Goal: Task Accomplishment & Management: Manage account settings

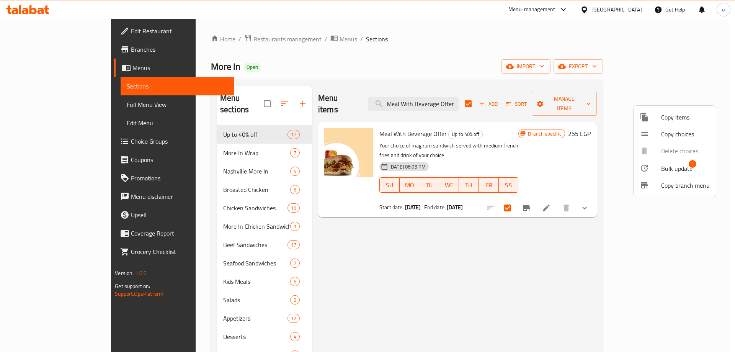
click at [412, 277] on div at bounding box center [367, 176] width 735 height 352
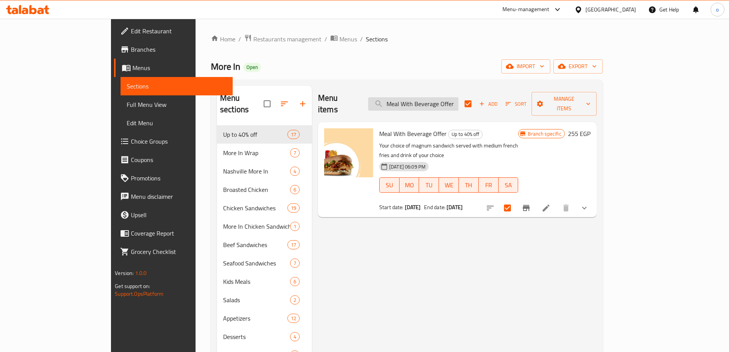
click at [441, 97] on input "Meal With Beverage Offer" at bounding box center [413, 103] width 90 height 13
paste input "Quattro More In Seafood"
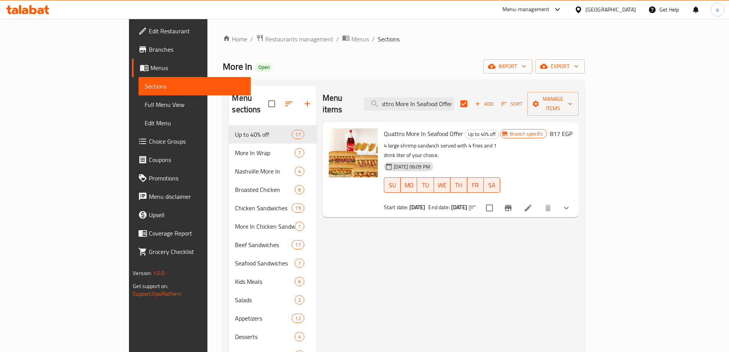
type input "Quattro More In Seafood Offer"
click at [513, 203] on icon "Branch-specific-item" at bounding box center [508, 207] width 9 height 9
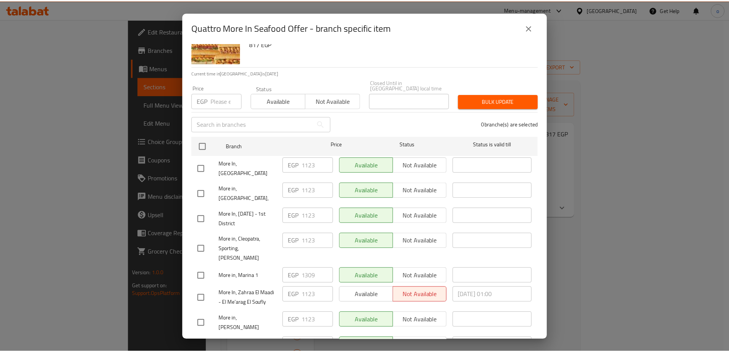
scroll to position [0, 0]
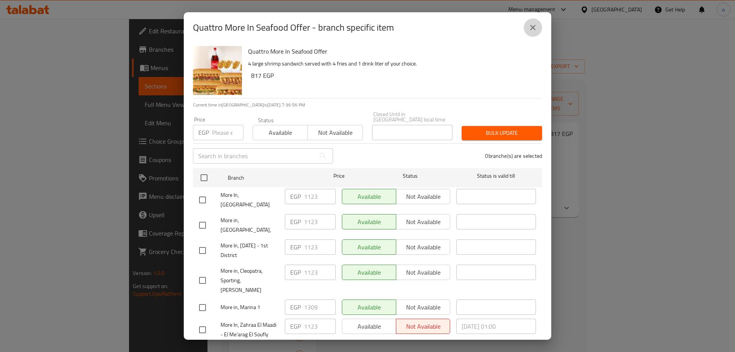
click at [529, 27] on icon "close" at bounding box center [532, 27] width 9 height 9
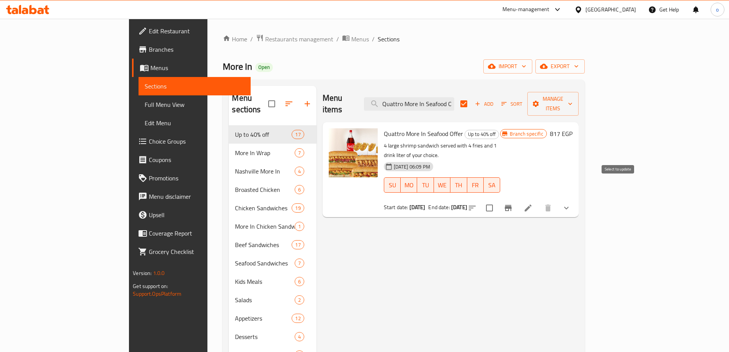
click at [497, 200] on input "checkbox" at bounding box center [489, 208] width 16 height 16
checkbox input "true"
checkbox input "false"
click at [460, 225] on div "Menu items Quattro More In Seafood Offer Add Sort Manage items Quattro More In …" at bounding box center [447, 262] width 262 height 352
click at [441, 100] on input "Quattro More In Seafood Offer" at bounding box center [409, 103] width 90 height 13
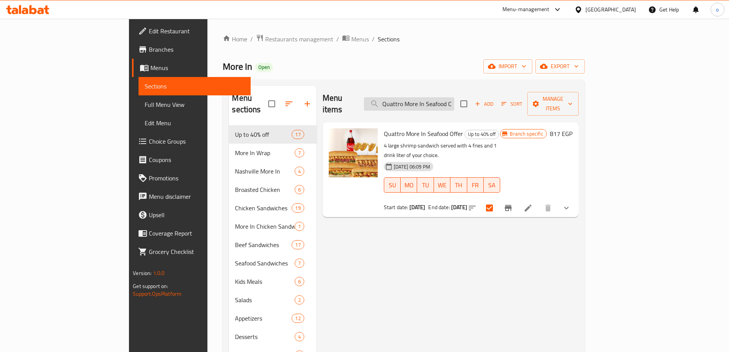
click at [441, 100] on input "Quattro More In Seafood Offer" at bounding box center [409, 103] width 90 height 13
paste input "Triple Sav"
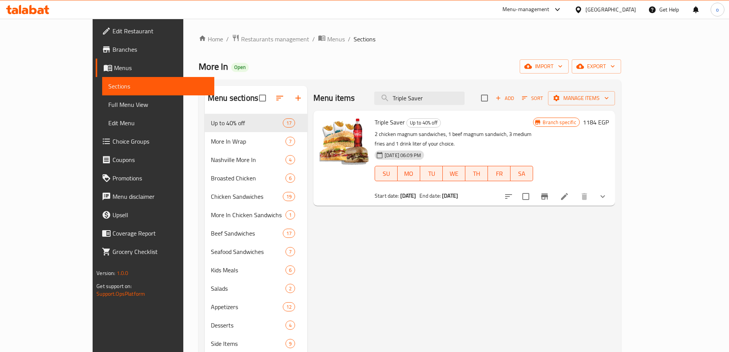
type input "Triple Saver"
click at [534, 189] on input "checkbox" at bounding box center [526, 196] width 16 height 16
checkbox input "true"
click at [444, 98] on input "Triple Saver" at bounding box center [419, 97] width 90 height 13
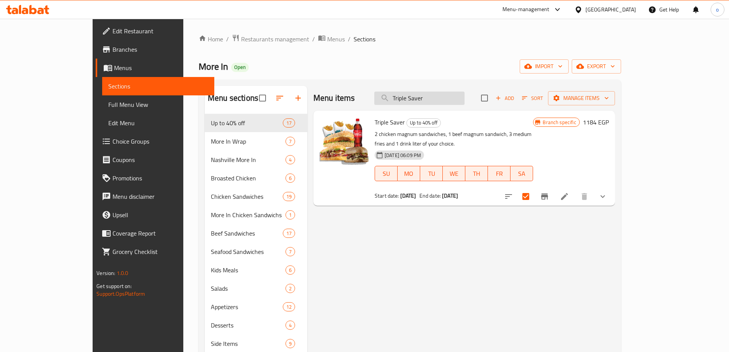
click at [444, 98] on input "Triple Saver" at bounding box center [419, 97] width 90 height 13
paste input "Single Box (Trendy Family Box)"
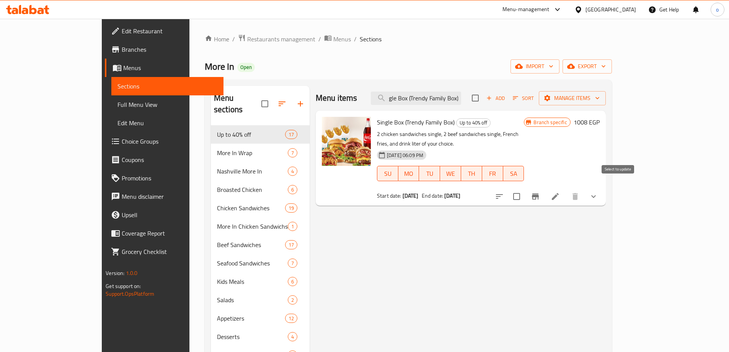
type input "Single Box (Trendy Family Box)"
click at [525, 191] on input "checkbox" at bounding box center [517, 196] width 16 height 16
checkbox input "true"
click at [443, 103] on input "Single Box (Trendy Family Box)" at bounding box center [416, 97] width 90 height 13
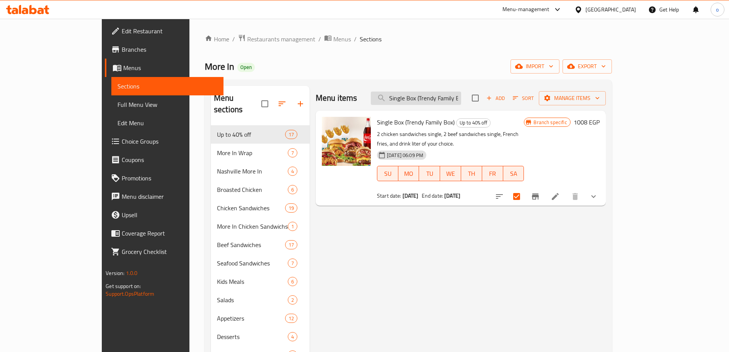
click at [443, 103] on input "Single Box (Trendy Family Box)" at bounding box center [416, 97] width 90 height 13
paste input "zamanuk wazaman ghayrik duet Magnum"
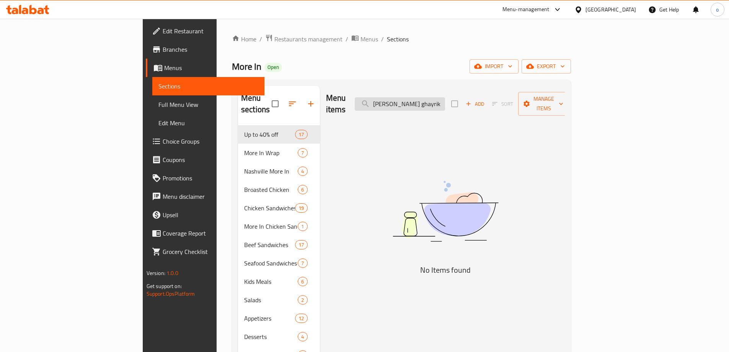
click at [445, 97] on input "zamanuk wazaman ghayrik duet Magnum" at bounding box center [400, 103] width 90 height 13
drag, startPoint x: 479, startPoint y: 95, endPoint x: 529, endPoint y: 96, distance: 50.5
click at [529, 96] on div "Menu items zamanuk wazaman ghayrik duet Magnum Add Sort Manage items" at bounding box center [445, 104] width 239 height 36
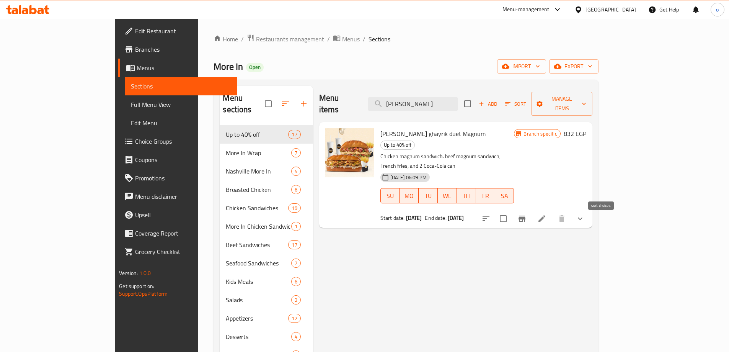
type input "zamanuk wazaman"
click at [511, 210] on input "checkbox" at bounding box center [503, 218] width 16 height 16
checkbox input "true"
click at [458, 97] on input "zamanuk wazaman" at bounding box center [413, 103] width 90 height 13
drag, startPoint x: 480, startPoint y: 101, endPoint x: 402, endPoint y: 101, distance: 78.1
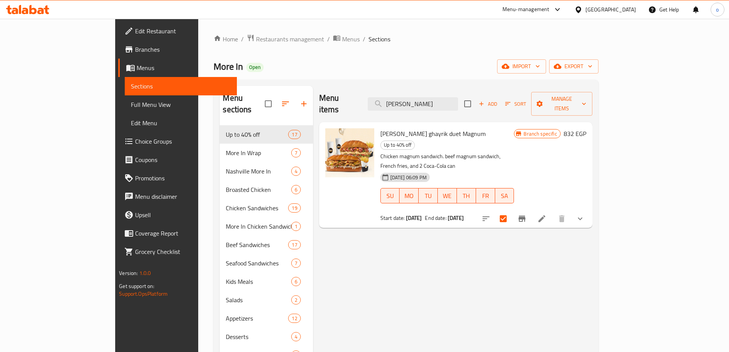
click at [402, 101] on div "Menu items zamanuk wazaman Add Sort Manage items" at bounding box center [455, 104] width 273 height 36
paste input "Duetto Wrap"
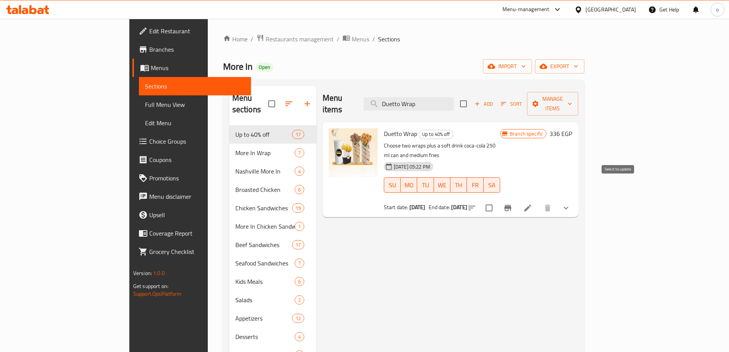
type input "Duetto Wrap"
click at [497, 200] on input "checkbox" at bounding box center [489, 208] width 16 height 16
checkbox input "true"
drag, startPoint x: 468, startPoint y: 105, endPoint x: 424, endPoint y: 101, distance: 43.8
click at [424, 101] on div "Menu items Duetto Wrap Add Sort Manage items" at bounding box center [451, 104] width 256 height 36
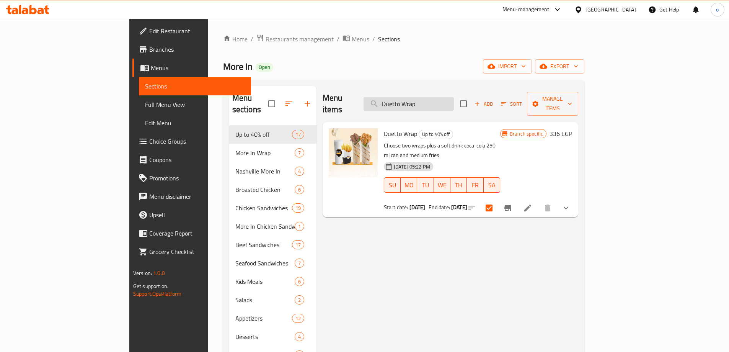
click at [454, 101] on input "Duetto Wrap" at bounding box center [408, 103] width 90 height 13
drag, startPoint x: 476, startPoint y: 98, endPoint x: 392, endPoint y: 100, distance: 84.6
click at [392, 100] on div "Menu items Duetto Wrap Add Sort Manage items" at bounding box center [451, 104] width 256 height 36
paste input "weto Large More In Offer"
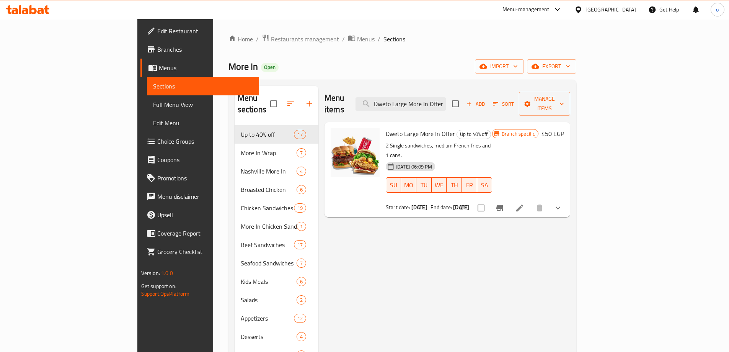
type input "Dweto Large More In Offer"
click at [489, 200] on input "checkbox" at bounding box center [481, 208] width 16 height 16
checkbox input "true"
click at [445, 104] on input "Dweto Large More In Offer" at bounding box center [400, 103] width 90 height 13
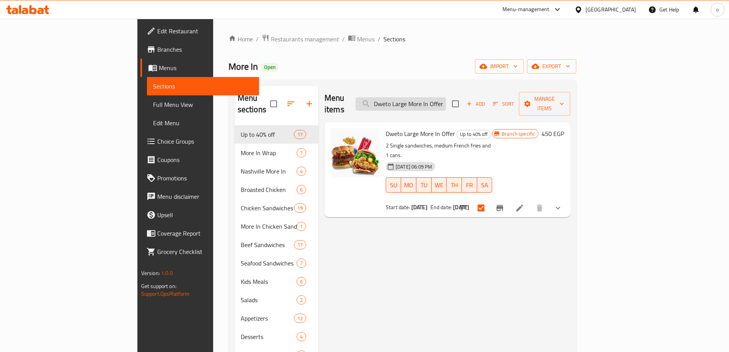
click at [445, 104] on input "Dweto Large More In Offer" at bounding box center [400, 103] width 90 height 13
paste input "1 Single Chicken Sandwich"
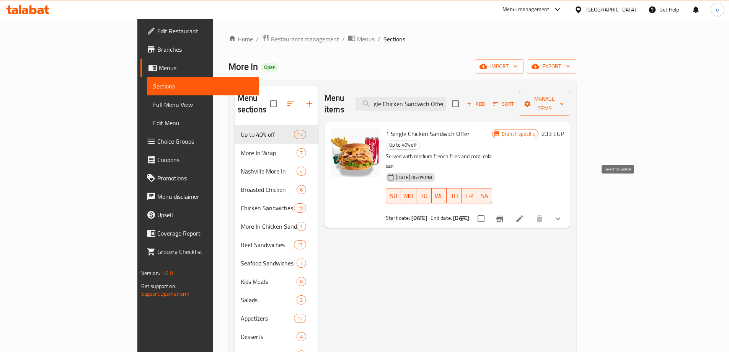
type input "1 Single Chicken Sandwich Offer"
click at [489, 210] on input "checkbox" at bounding box center [481, 218] width 16 height 16
checkbox input "true"
click at [446, 102] on input "1 Single Chicken Sandwich Offer" at bounding box center [400, 103] width 90 height 13
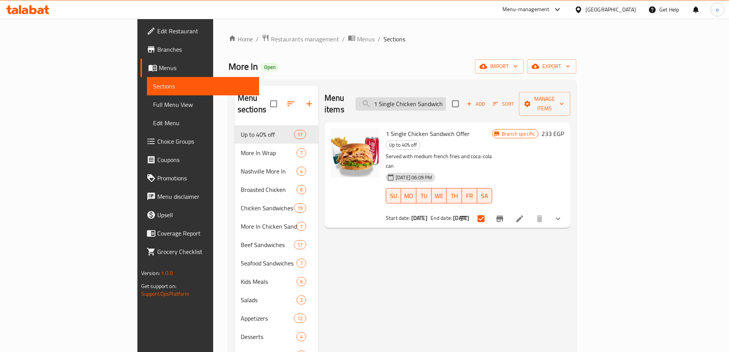
click at [446, 102] on input "1 Single Chicken Sandwich Offer" at bounding box center [400, 103] width 90 height 13
paste input "Meal With Beverage"
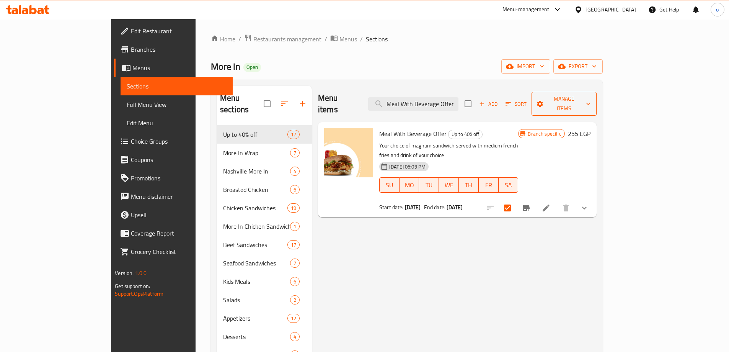
type input "Meal With Beverage Offer"
click at [590, 94] on span "Manage items" at bounding box center [564, 103] width 53 height 19
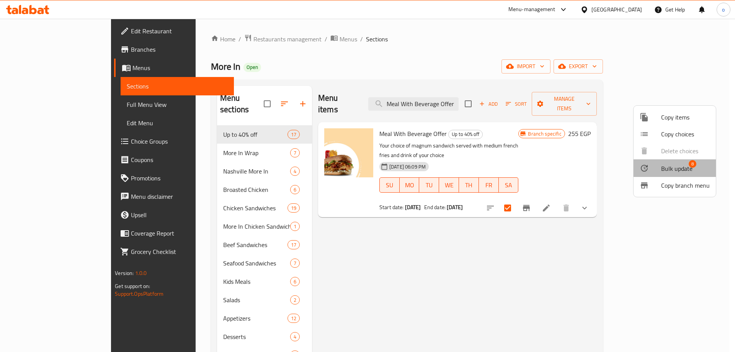
click at [684, 160] on li "Bulk update 8" at bounding box center [674, 168] width 82 height 18
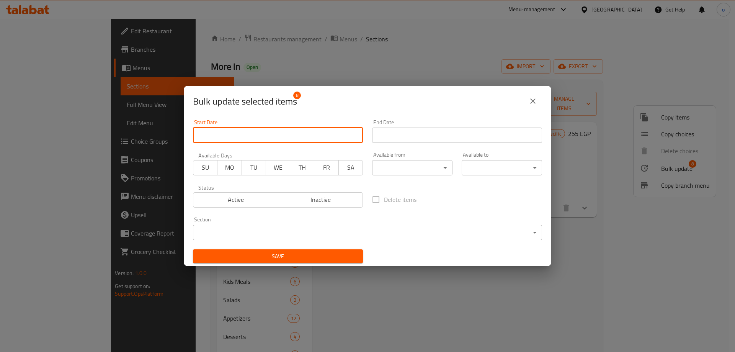
click at [302, 141] on input "Start Date" at bounding box center [278, 134] width 170 height 15
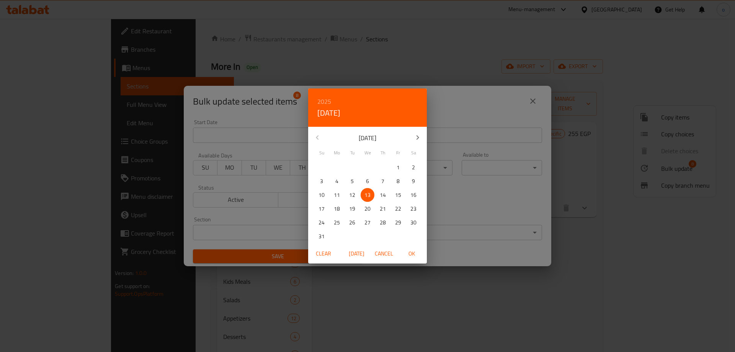
click at [414, 253] on span "OK" at bounding box center [411, 254] width 18 height 10
type input "13-08-2025"
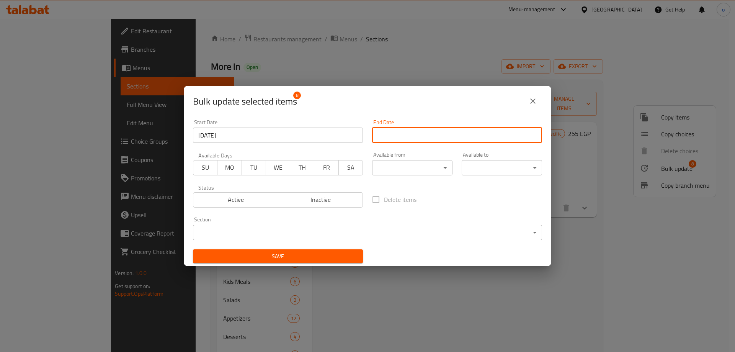
click at [401, 139] on input "Start Date" at bounding box center [457, 134] width 170 height 15
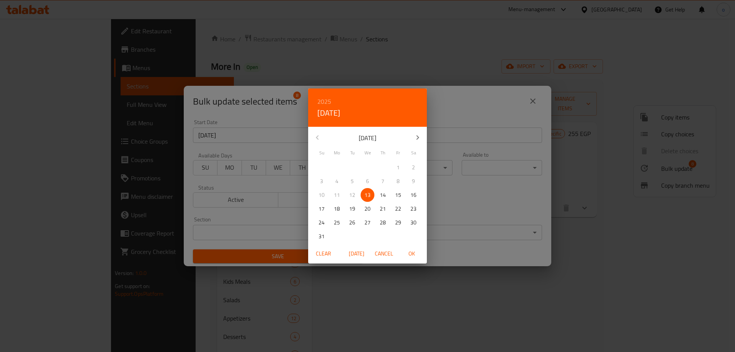
click at [328, 102] on h6 "2025" at bounding box center [324, 101] width 14 height 11
click at [370, 157] on div "2026" at bounding box center [367, 157] width 119 height 15
click at [414, 249] on span "OK" at bounding box center [411, 254] width 18 height 10
type input "13-08-2026"
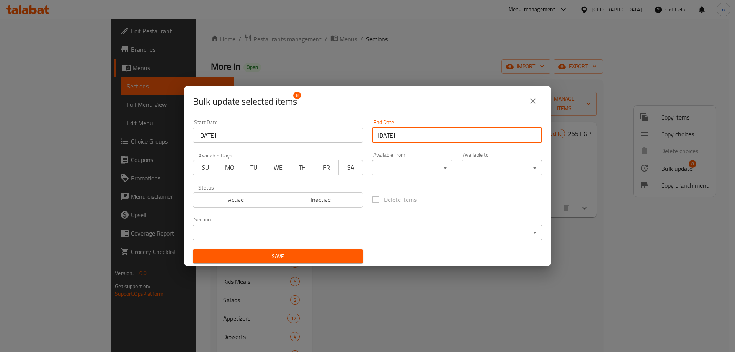
click at [321, 254] on span "Save" at bounding box center [278, 256] width 158 height 10
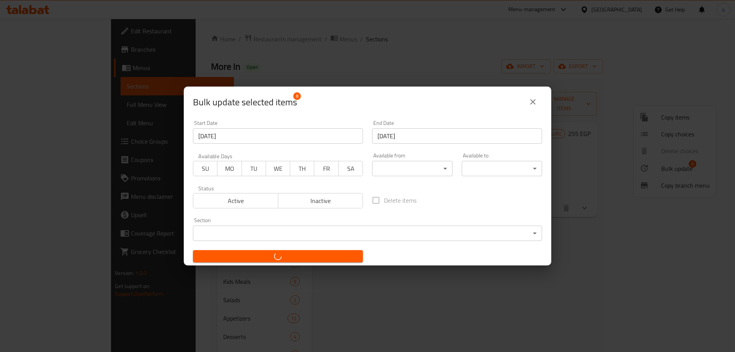
checkbox input "false"
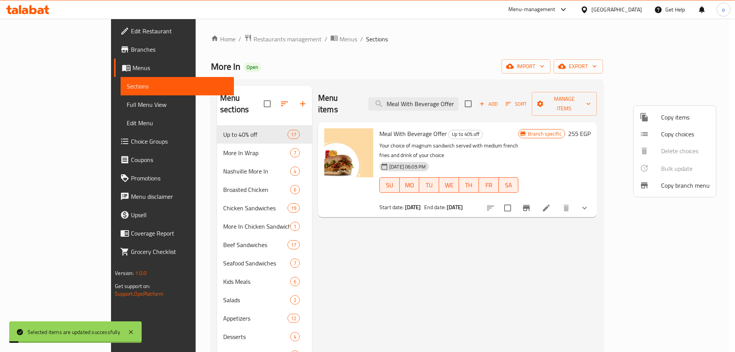
click at [474, 232] on div at bounding box center [367, 176] width 735 height 352
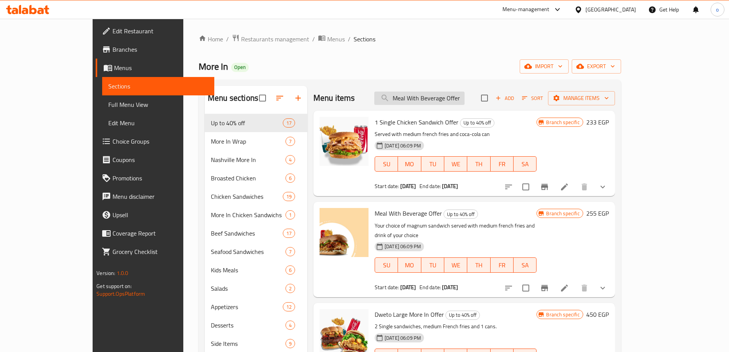
click at [465, 96] on input "Meal With Beverage Offer" at bounding box center [419, 97] width 90 height 13
paste input "Quattro More In Seafood"
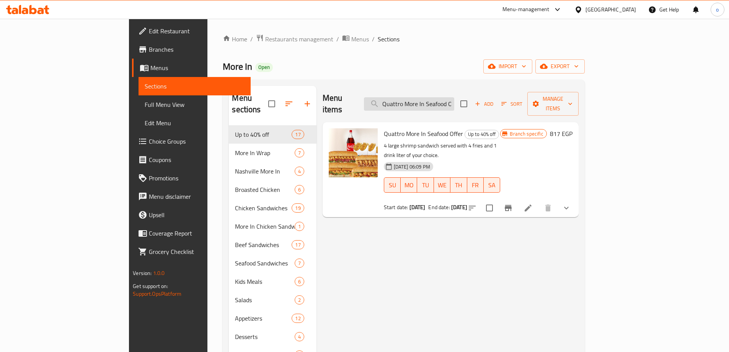
click at [454, 97] on input "Quattro More In Seafood Offer" at bounding box center [409, 103] width 90 height 13
paste input "Triple Sav"
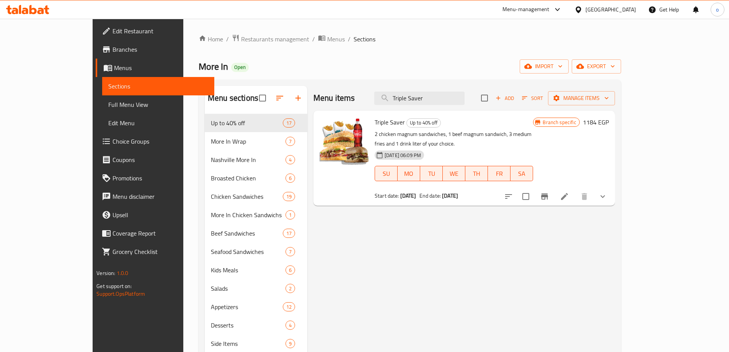
drag, startPoint x: 458, startPoint y: 100, endPoint x: 375, endPoint y: 98, distance: 83.8
click at [375, 98] on div "Menu items Triple Saver Add Sort Manage items" at bounding box center [464, 98] width 302 height 25
paste input "Single Box (Trendy Family Box)"
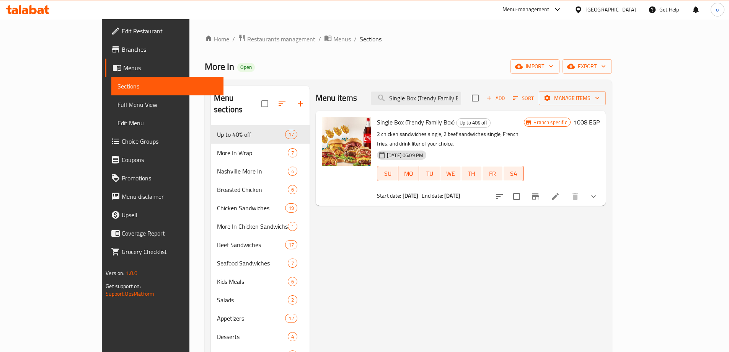
click at [445, 105] on div "Menu items Single Box (Trendy Family Box) Add Sort Manage items" at bounding box center [461, 98] width 290 height 25
click at [446, 101] on input "Single Box (Trendy Family Box)" at bounding box center [416, 97] width 90 height 13
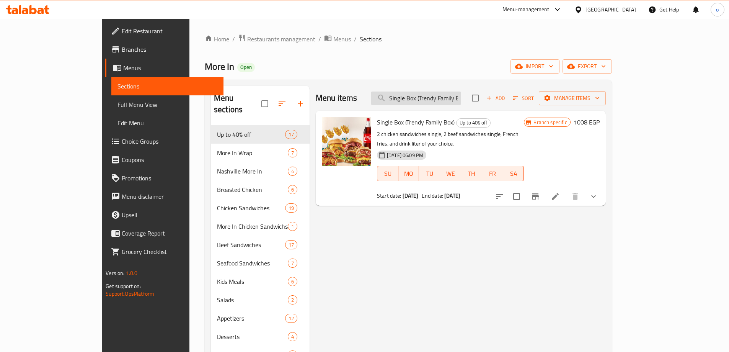
paste input "zamanuk wazaman ghayrik duet Magnum"
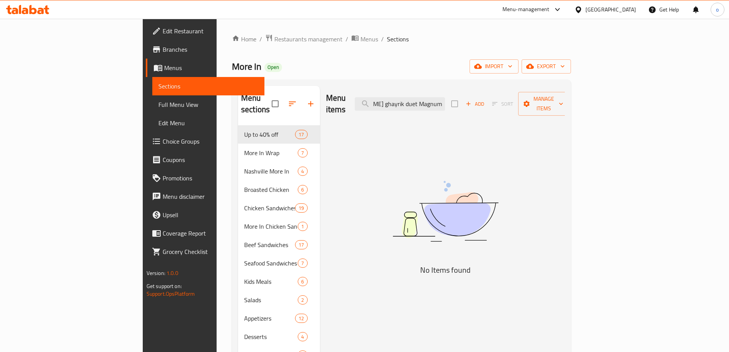
drag, startPoint x: 473, startPoint y: 96, endPoint x: 525, endPoint y: 99, distance: 52.9
click at [525, 99] on div "Menu items zamanuk wazaman ghayrik duet Magnum Add Sort Manage items" at bounding box center [445, 104] width 239 height 36
drag, startPoint x: 484, startPoint y: 98, endPoint x: 527, endPoint y: 102, distance: 43.1
click at [527, 102] on div "Menu items zamanuk wazaman ghayrik duet Add Sort Manage items" at bounding box center [445, 104] width 239 height 36
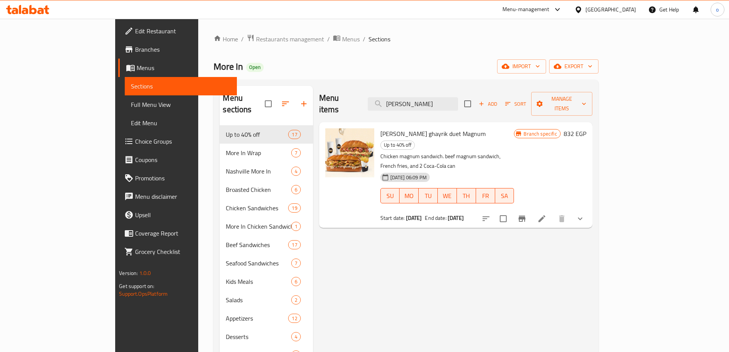
scroll to position [0, 0]
click at [447, 97] on input "zamanuk wazaman ghayrik" at bounding box center [413, 103] width 90 height 13
paste input "Duetto Wrap"
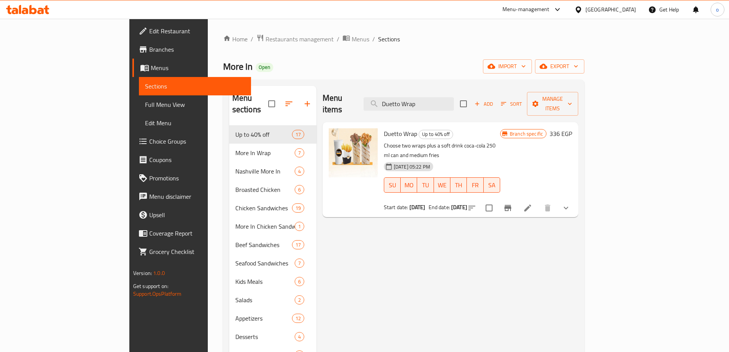
drag, startPoint x: 483, startPoint y: 92, endPoint x: 403, endPoint y: 94, distance: 79.6
click at [403, 94] on div "Menu items Duetto Wrap Add Sort Manage items" at bounding box center [451, 104] width 256 height 36
paste input "weto Large More In Offer"
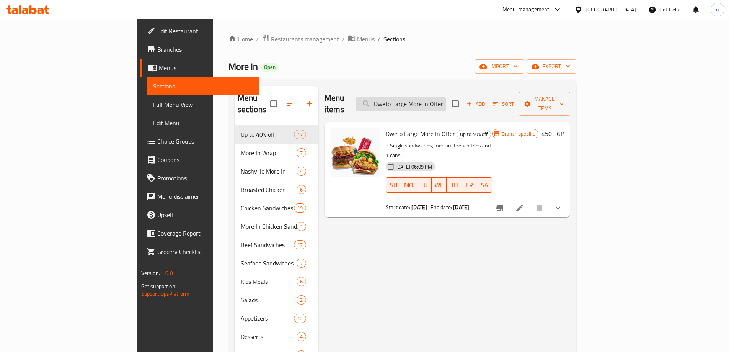
click at [446, 97] on input "Dweto Large More In Offer" at bounding box center [400, 103] width 90 height 13
paste input "1 Single Chicken Sandwich"
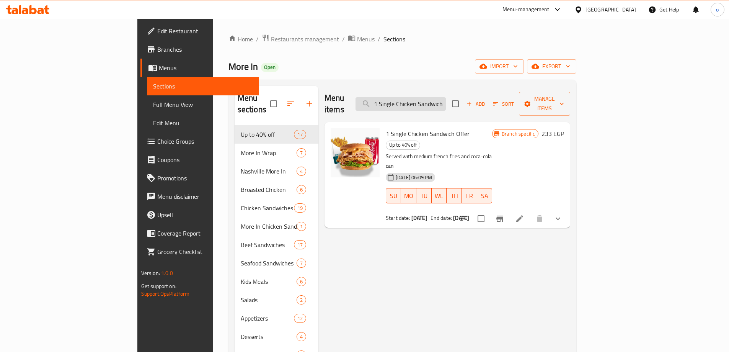
click at [444, 100] on input "1 Single Chicken Sandwich Offer" at bounding box center [400, 103] width 90 height 13
paste input "Meal With Beverage"
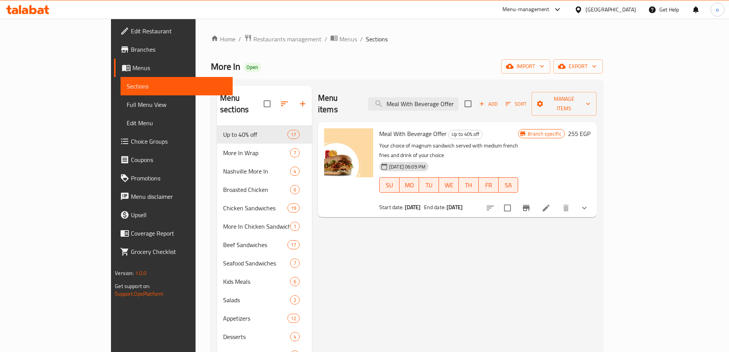
type input "Meal With Beverage Offer"
click at [489, 224] on div "Menu items Meal With Beverage Offer Add Sort Manage items Meal With Beverage Of…" at bounding box center [454, 262] width 285 height 352
click at [597, 63] on span "export" at bounding box center [577, 67] width 37 height 10
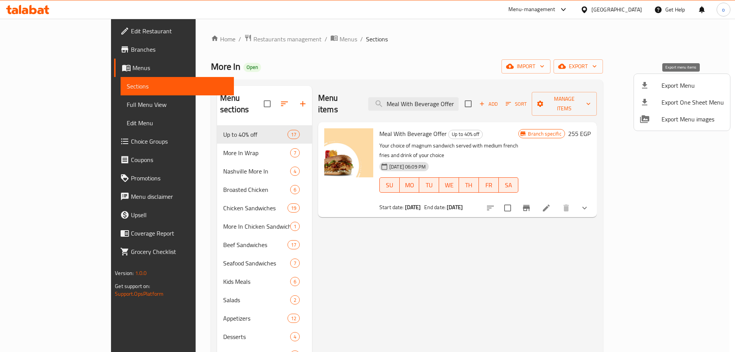
click at [668, 86] on span "Export Menu" at bounding box center [692, 85] width 62 height 9
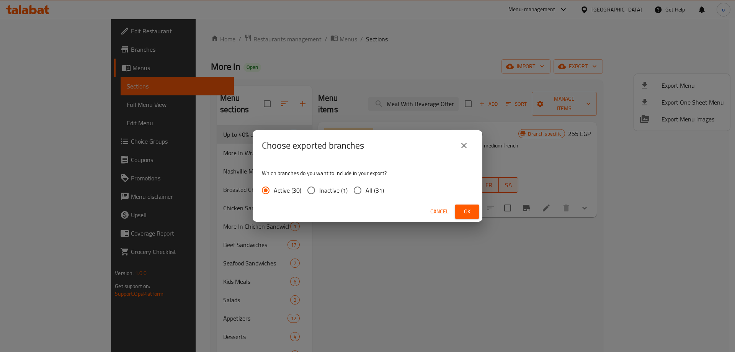
click at [377, 187] on span "All (31)" at bounding box center [374, 190] width 18 height 9
click at [365, 187] on input "All (31)" at bounding box center [357, 190] width 16 height 16
radio input "true"
click at [464, 209] on span "Ok" at bounding box center [467, 212] width 12 height 10
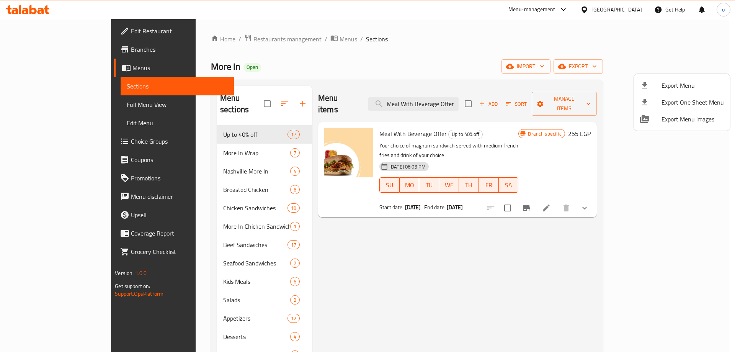
click at [414, 267] on div at bounding box center [367, 176] width 735 height 352
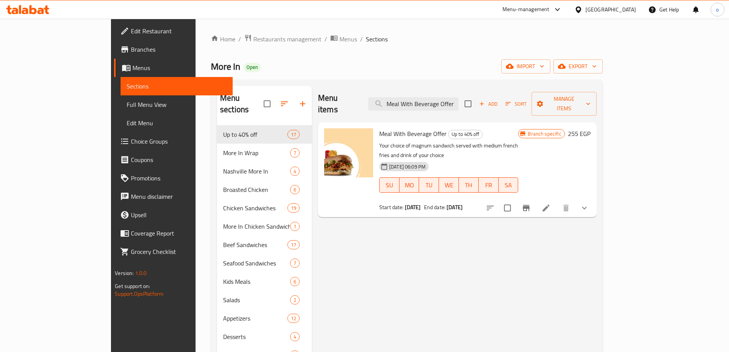
click at [339, 63] on div "More In Open import export" at bounding box center [407, 66] width 392 height 14
drag, startPoint x: 369, startPoint y: 126, endPoint x: 388, endPoint y: 124, distance: 19.2
click at [388, 128] on span "Meal With Beverage Offer" at bounding box center [412, 133] width 67 height 11
click at [406, 209] on div "Menu items Meal With Beverage Offer Add Sort Manage items Meal With Beverage Of…" at bounding box center [454, 262] width 285 height 352
click at [114, 43] on link "Branches" at bounding box center [173, 49] width 119 height 18
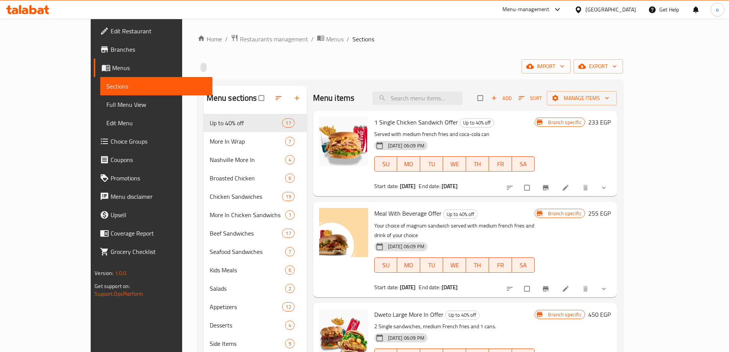
click at [634, 4] on div "[GEOGRAPHIC_DATA]" at bounding box center [605, 9] width 74 height 18
click at [624, 10] on div "[GEOGRAPHIC_DATA]" at bounding box center [610, 9] width 51 height 8
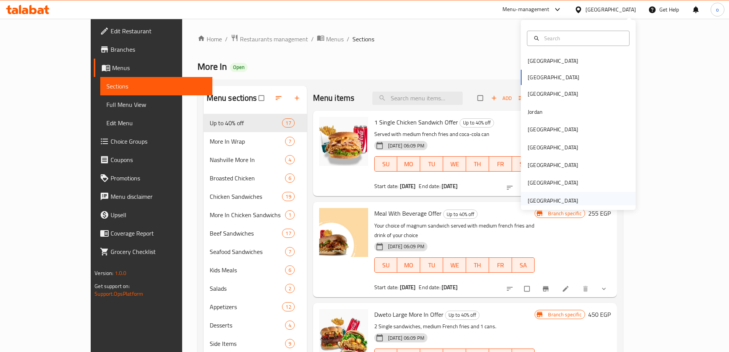
click at [553, 199] on div "[GEOGRAPHIC_DATA]" at bounding box center [553, 200] width 51 height 8
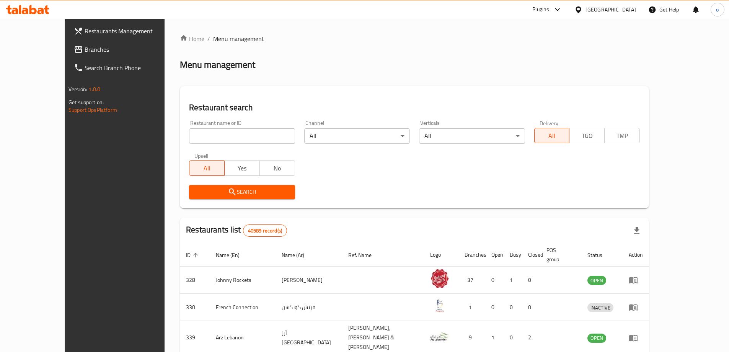
click at [85, 51] on span "Branches" at bounding box center [133, 49] width 96 height 9
